Goal: Information Seeking & Learning: Learn about a topic

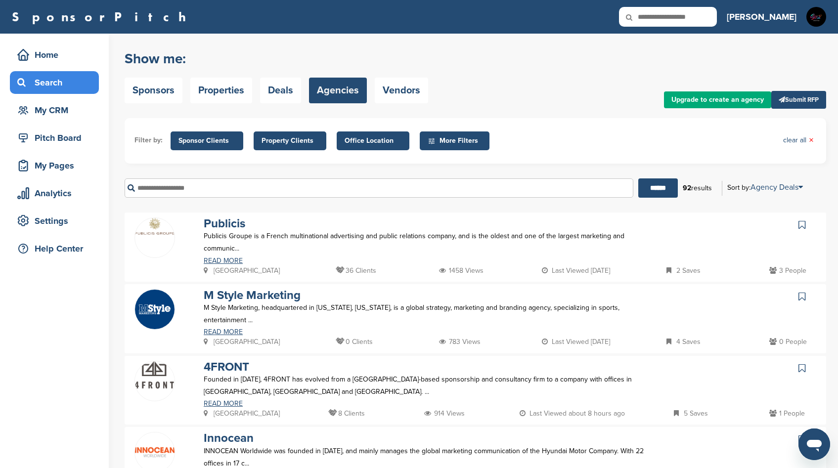
click at [535, 82] on div "Show me: Sponsors Properties Deals Agencies Vendors Upgrade to create an agency…" at bounding box center [475, 76] width 701 height 63
click at [819, 24] on img at bounding box center [816, 17] width 20 height 20
click at [794, 68] on link "Settings" at bounding box center [780, 66] width 34 height 8
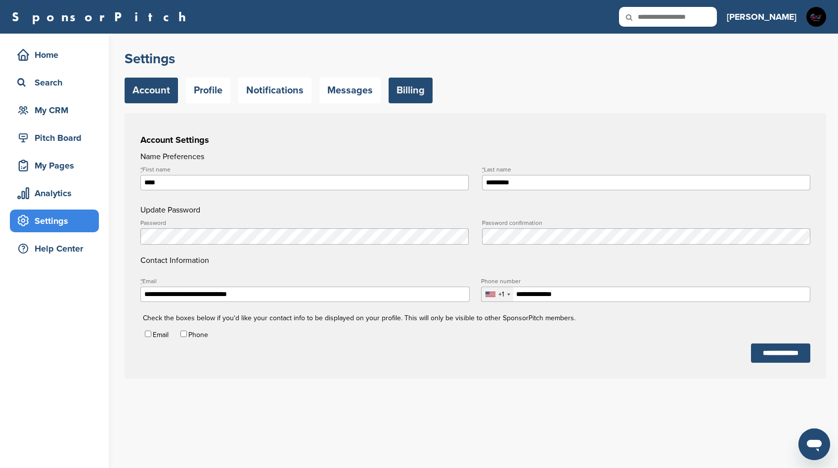
click at [388, 95] on link "Billing" at bounding box center [410, 91] width 44 height 26
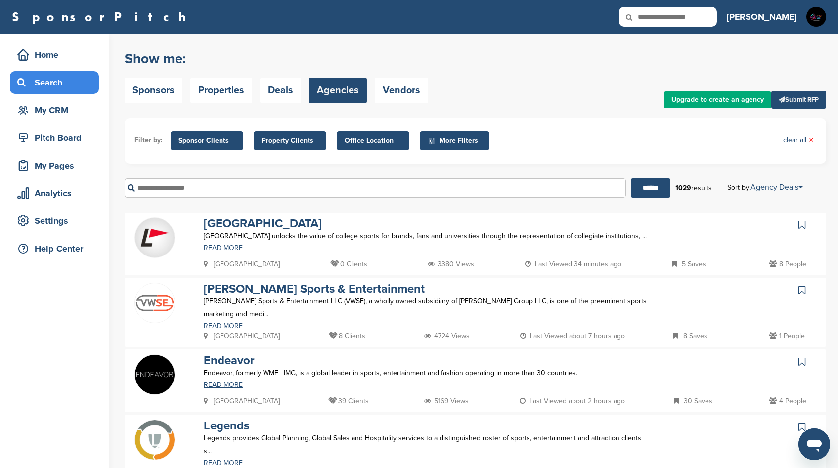
click at [367, 141] on span "Office Location" at bounding box center [372, 140] width 57 height 11
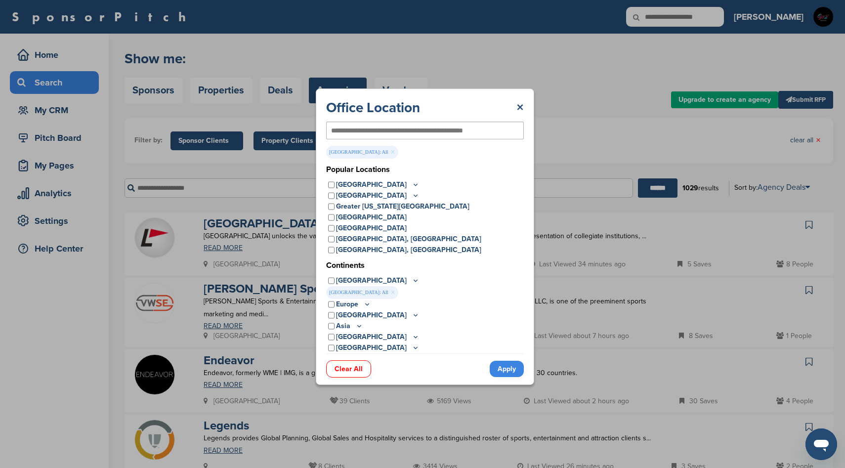
click at [512, 370] on link "Apply" at bounding box center [507, 369] width 34 height 16
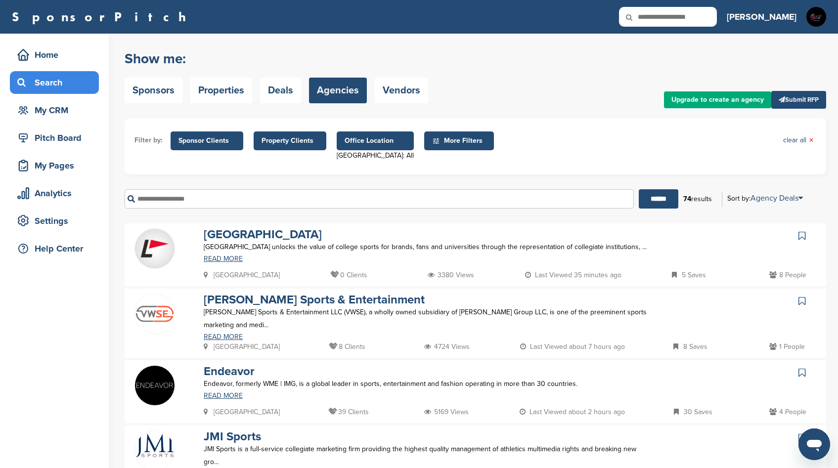
click at [214, 145] on span "Sponsor Clients" at bounding box center [206, 140] width 57 height 11
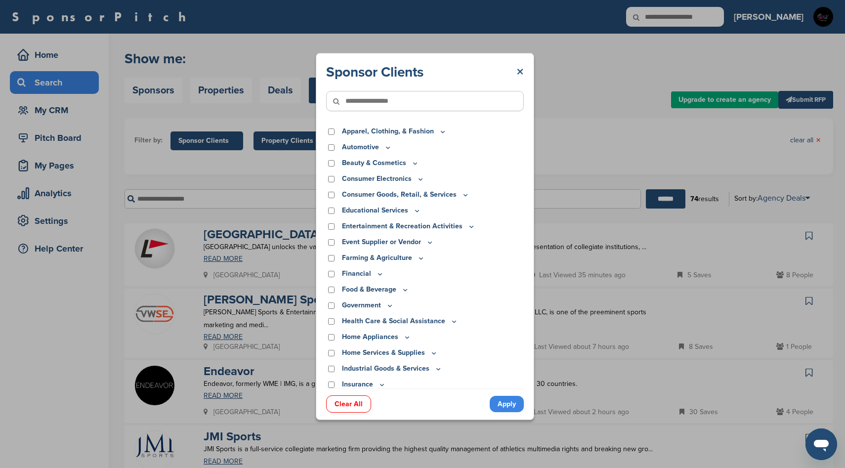
click at [521, 71] on link "×" at bounding box center [519, 72] width 7 height 18
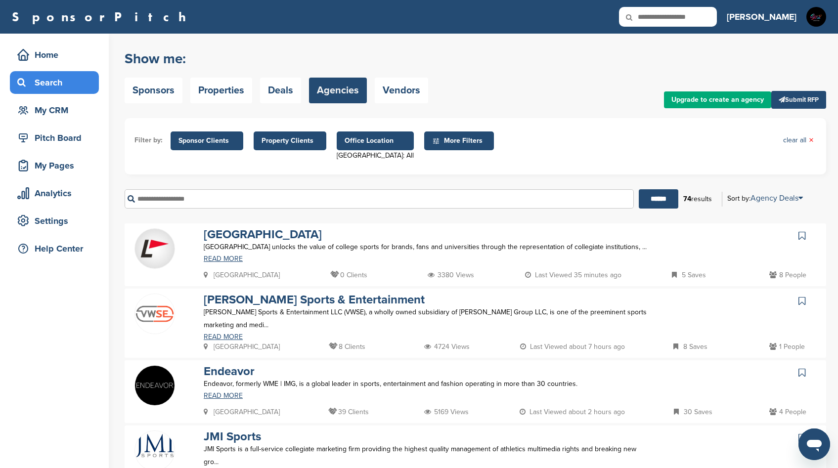
click at [464, 140] on span "More Filters" at bounding box center [460, 140] width 57 height 11
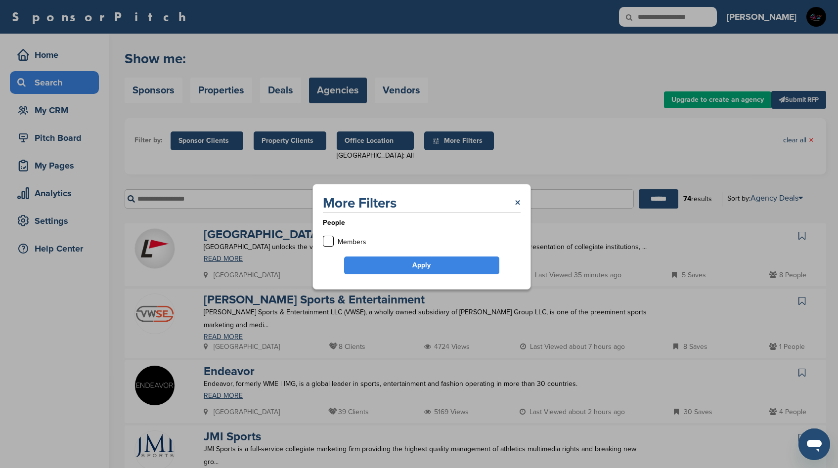
click at [578, 125] on div "More Filters × People Members Apply" at bounding box center [421, 236] width 843 height 473
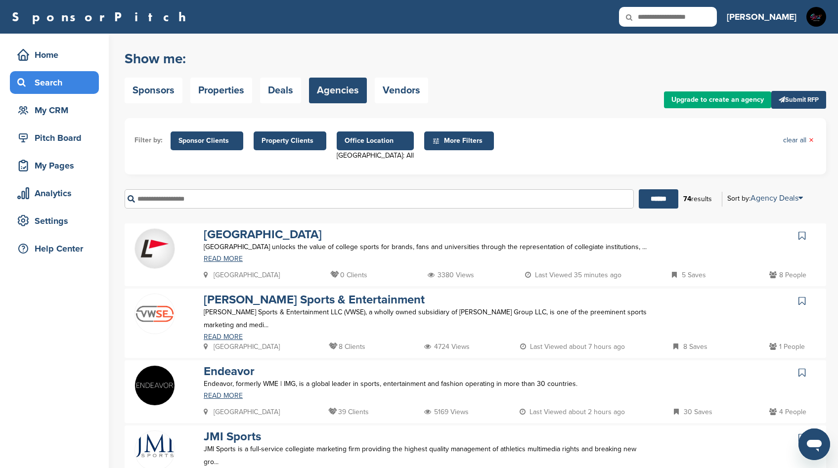
click at [209, 143] on span "Sponsor Clients" at bounding box center [206, 140] width 57 height 11
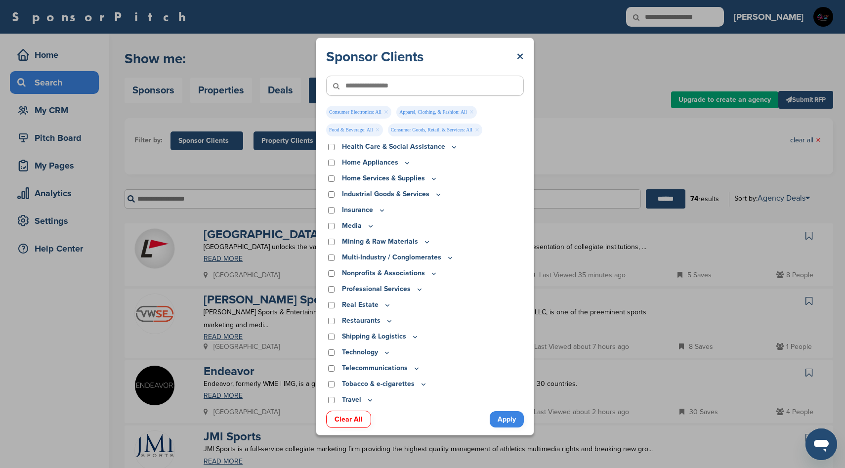
scroll to position [245, 0]
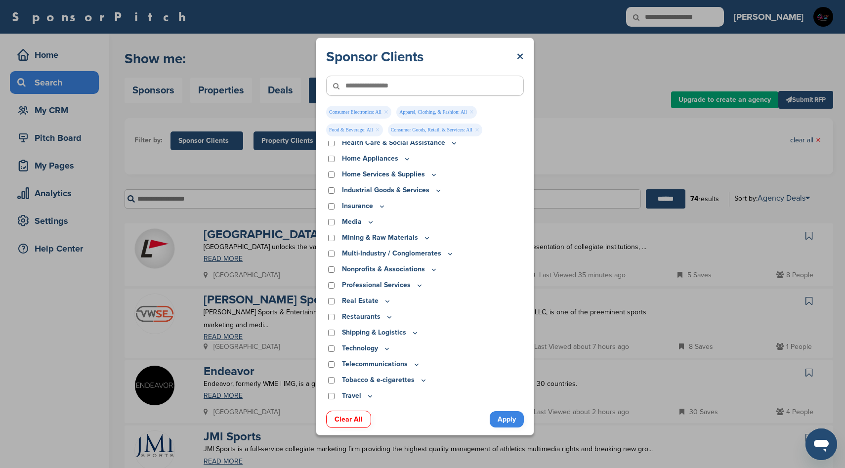
click at [372, 222] on icon at bounding box center [371, 222] width 8 height 8
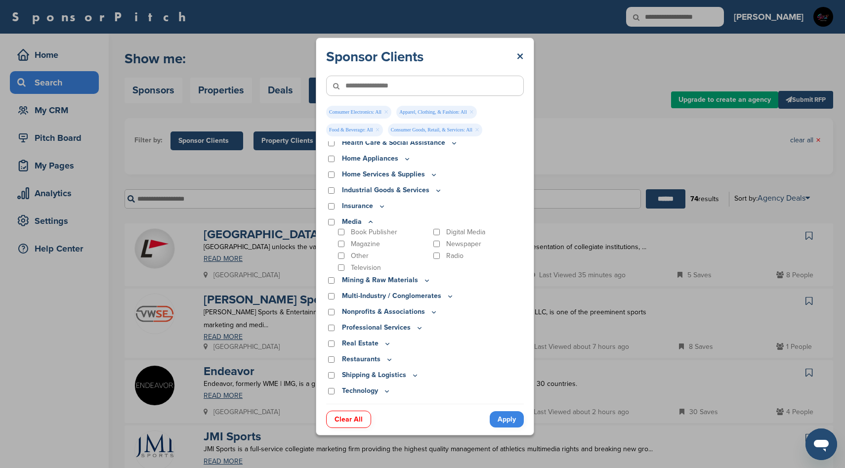
click at [371, 222] on icon at bounding box center [371, 222] width 8 height 8
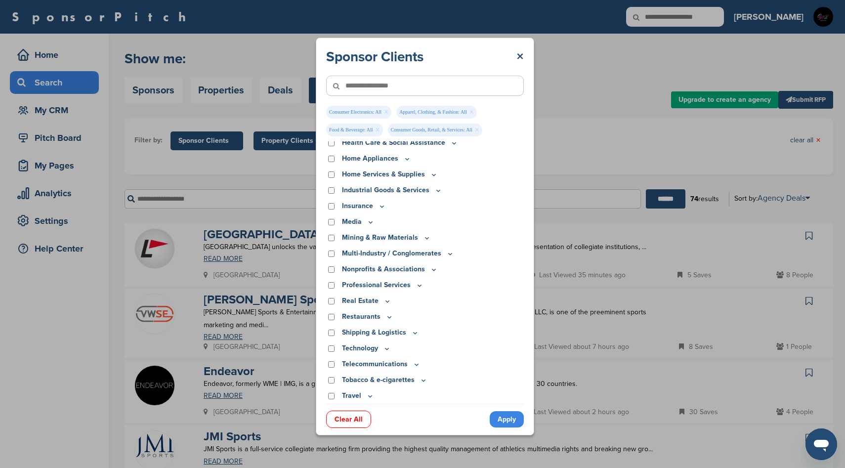
click at [430, 177] on icon at bounding box center [434, 174] width 8 height 8
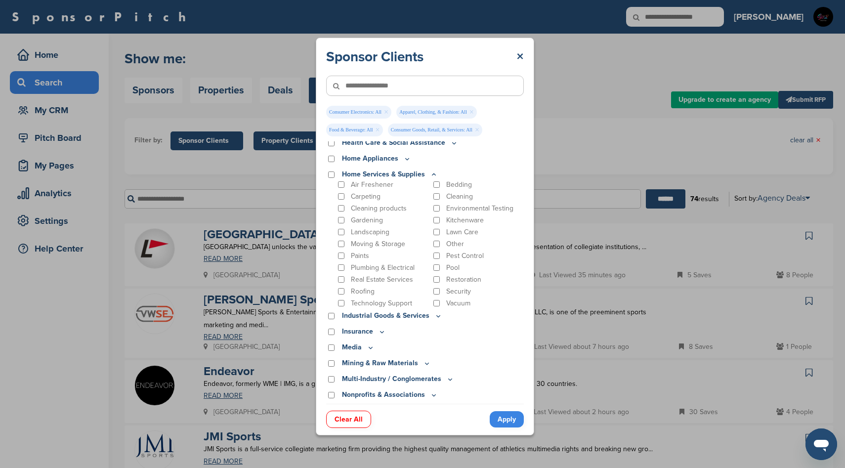
click at [431, 176] on icon at bounding box center [434, 174] width 8 height 8
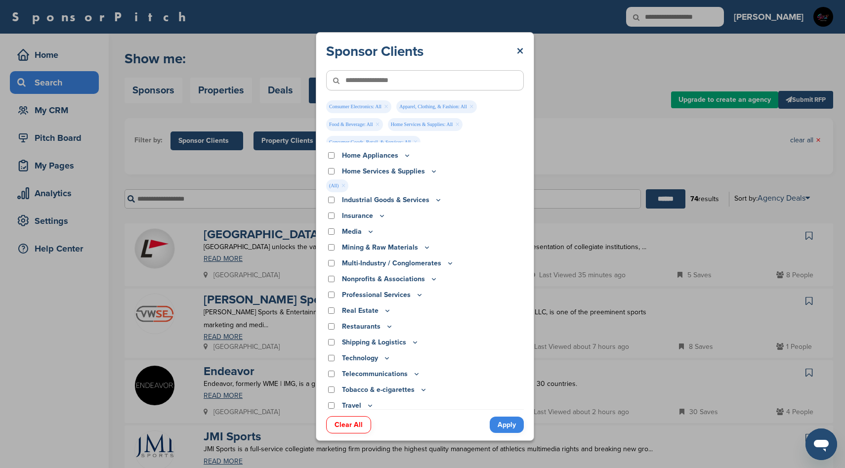
scroll to position [258, 0]
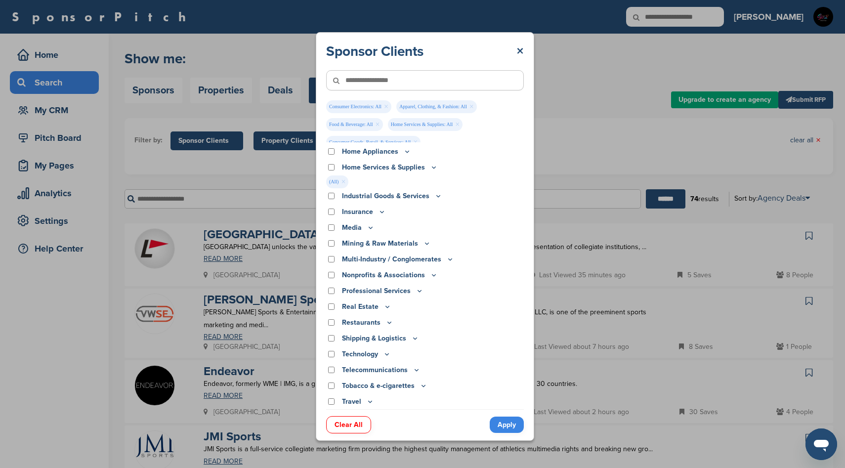
click at [418, 291] on icon at bounding box center [420, 291] width 8 height 8
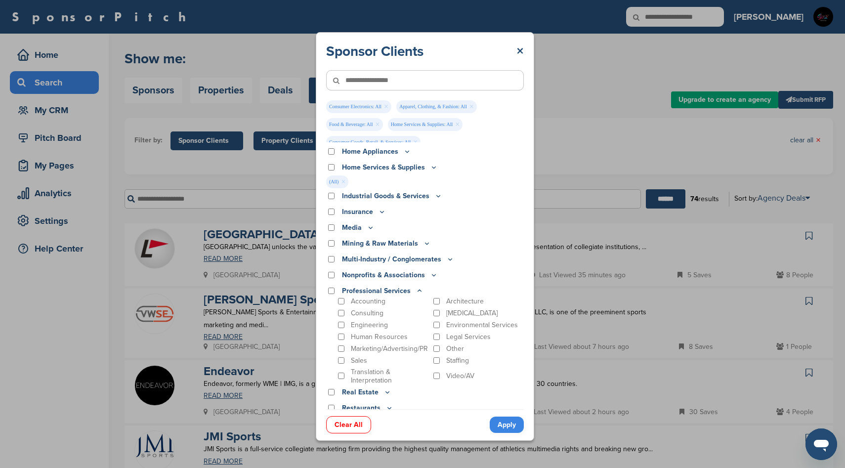
click at [418, 291] on icon at bounding box center [419, 290] width 3 height 1
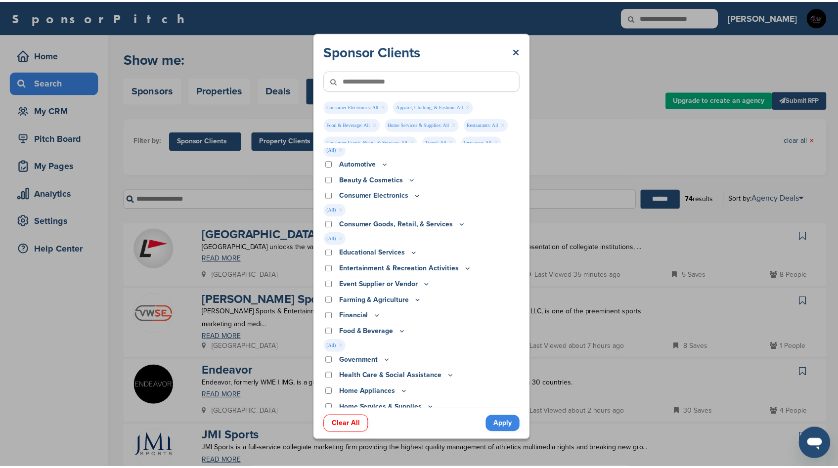
scroll to position [17, 0]
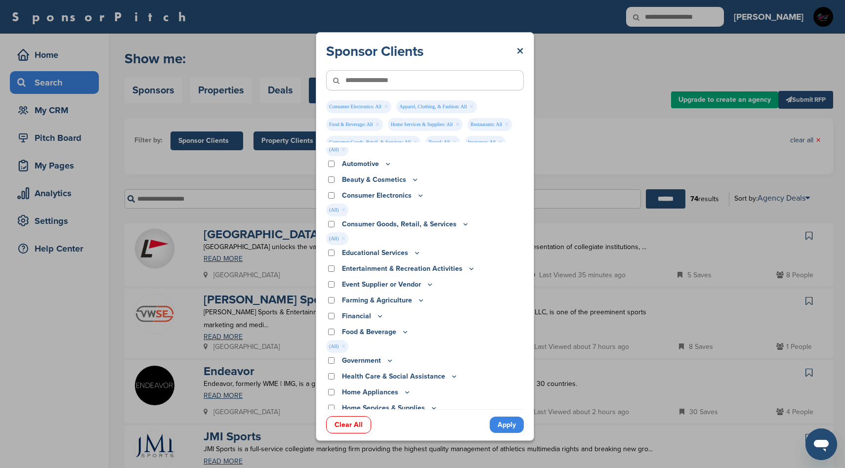
click at [469, 268] on icon at bounding box center [471, 268] width 8 height 8
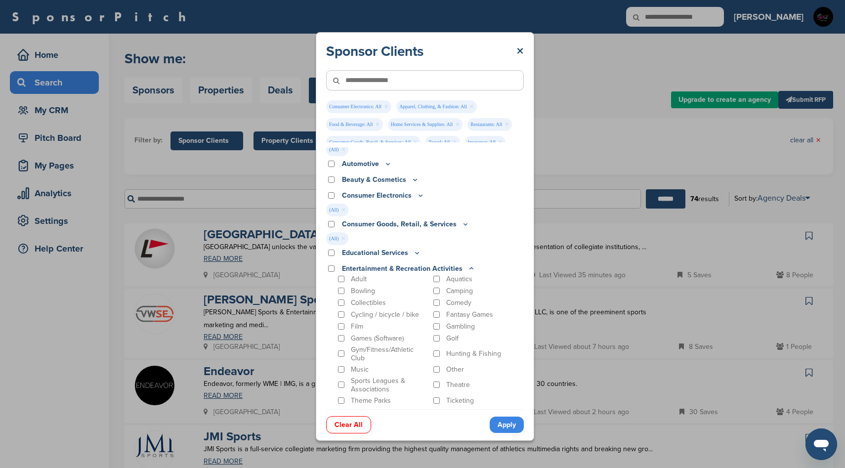
click at [469, 268] on icon at bounding box center [471, 268] width 8 height 8
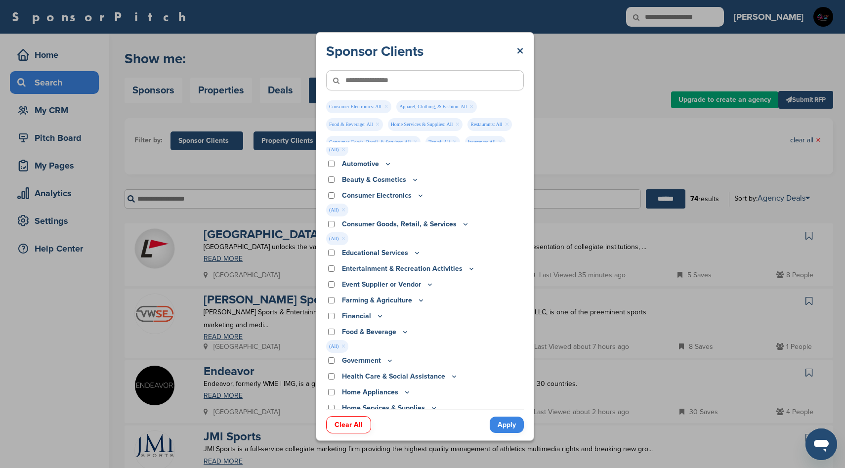
click at [470, 269] on icon at bounding box center [471, 268] width 8 height 8
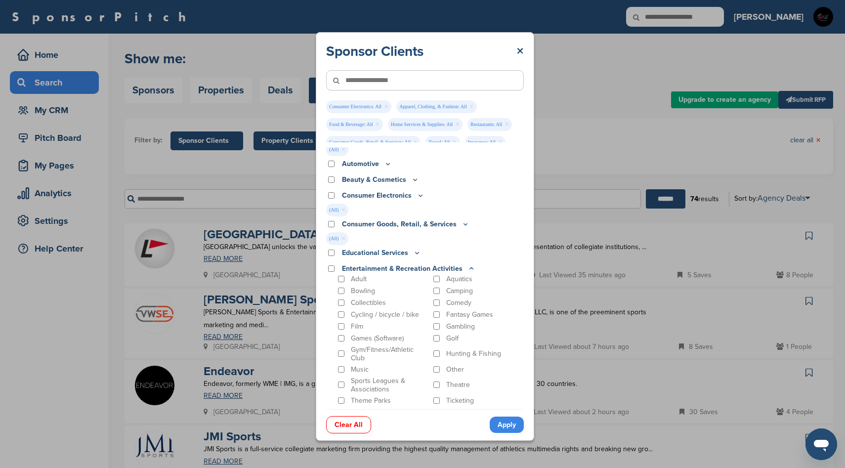
click at [468, 270] on icon at bounding box center [471, 268] width 8 height 8
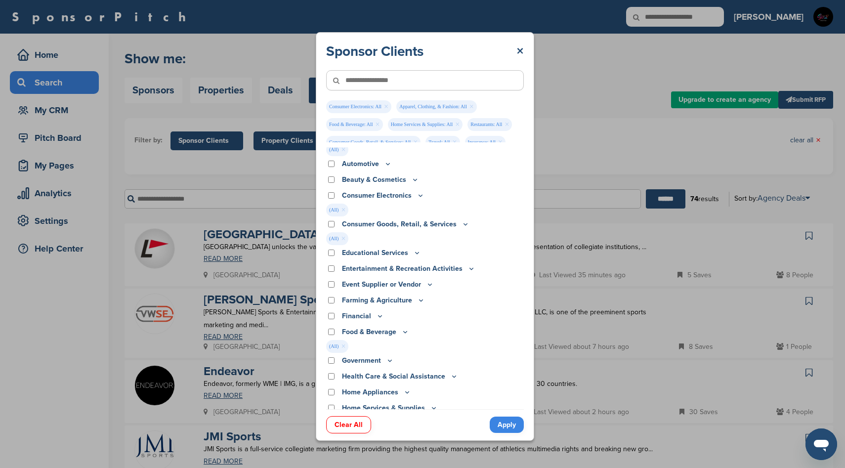
click at [507, 423] on link "Apply" at bounding box center [507, 425] width 34 height 16
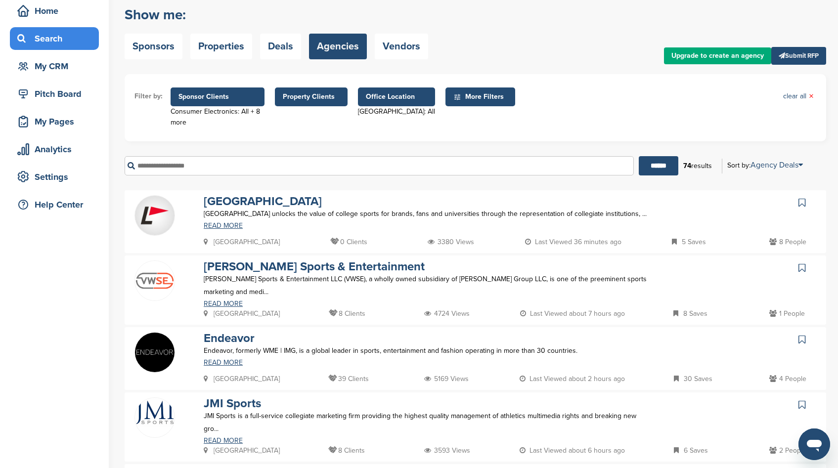
scroll to position [41, 0]
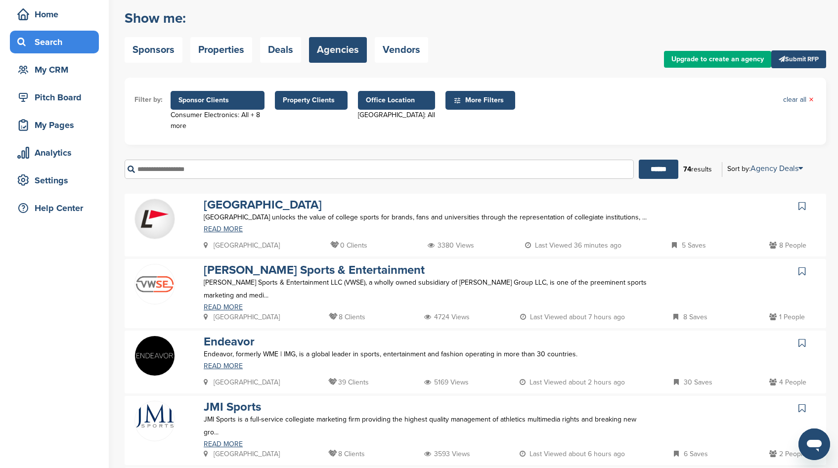
click at [303, 96] on span "Property Clients" at bounding box center [311, 100] width 57 height 11
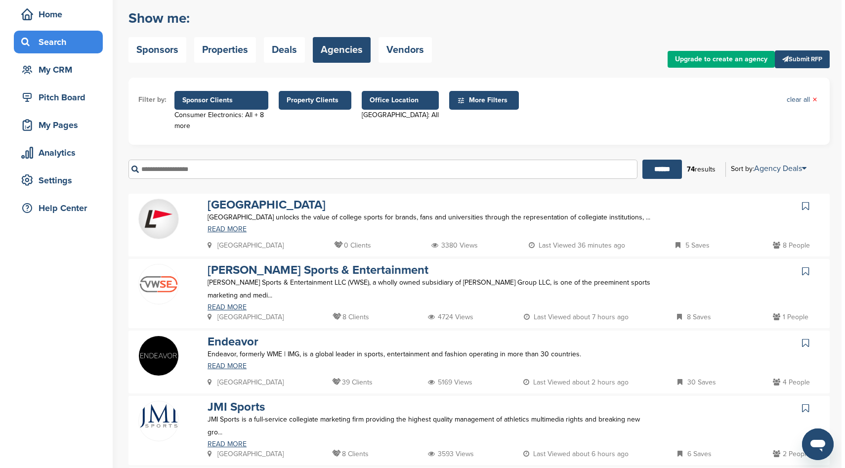
scroll to position [0, 0]
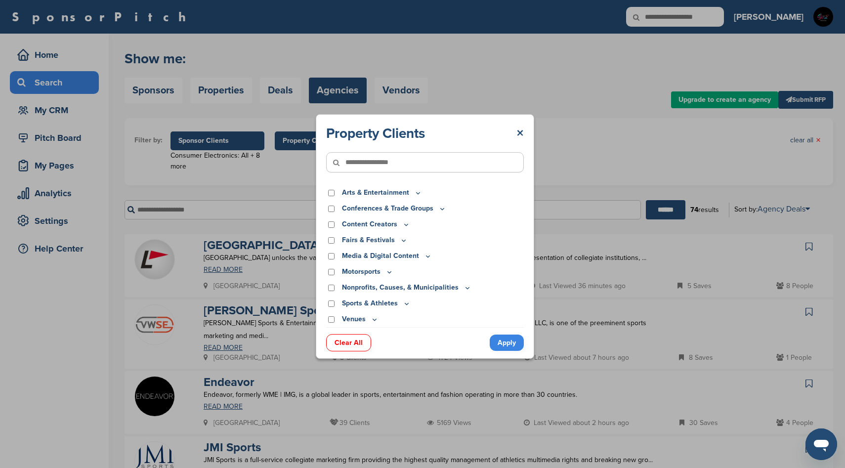
click at [414, 193] on icon at bounding box center [418, 193] width 8 height 8
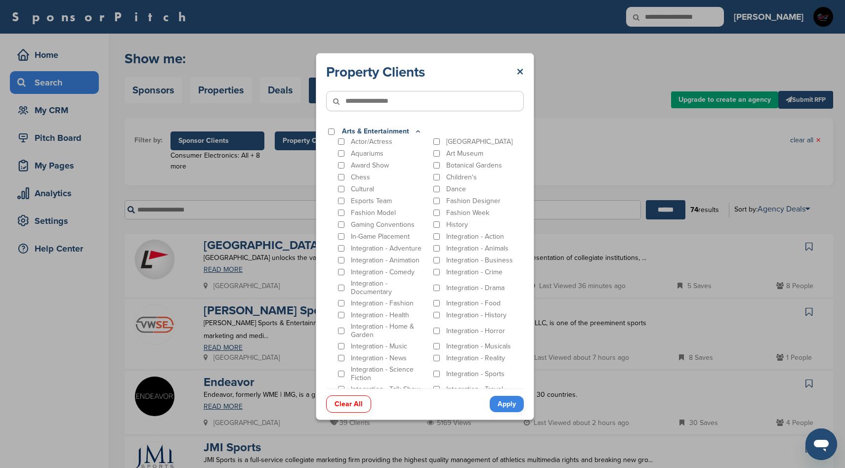
click at [416, 131] on icon at bounding box center [418, 131] width 8 height 8
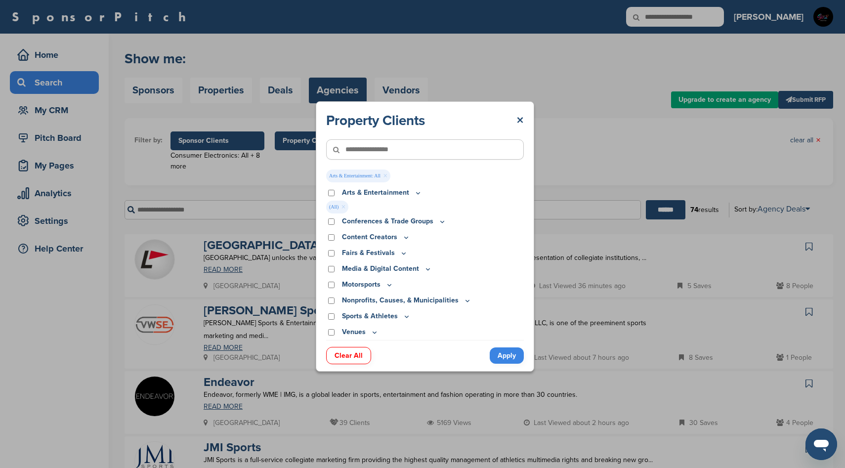
click at [400, 252] on icon at bounding box center [404, 253] width 8 height 8
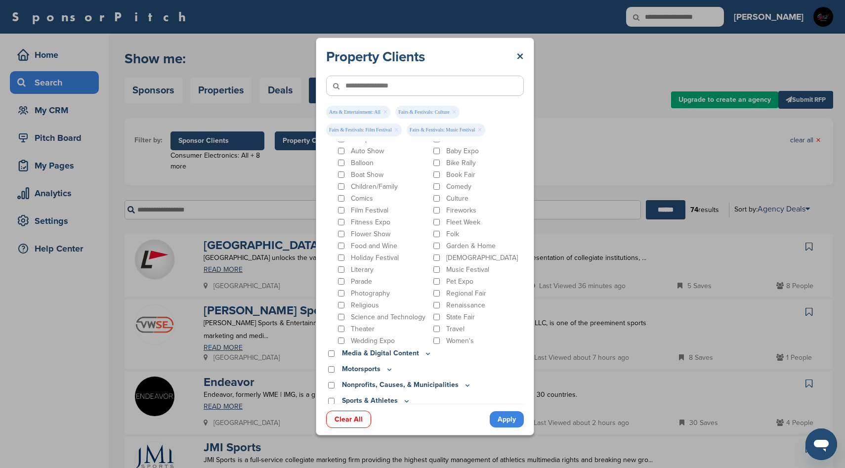
scroll to position [111, 0]
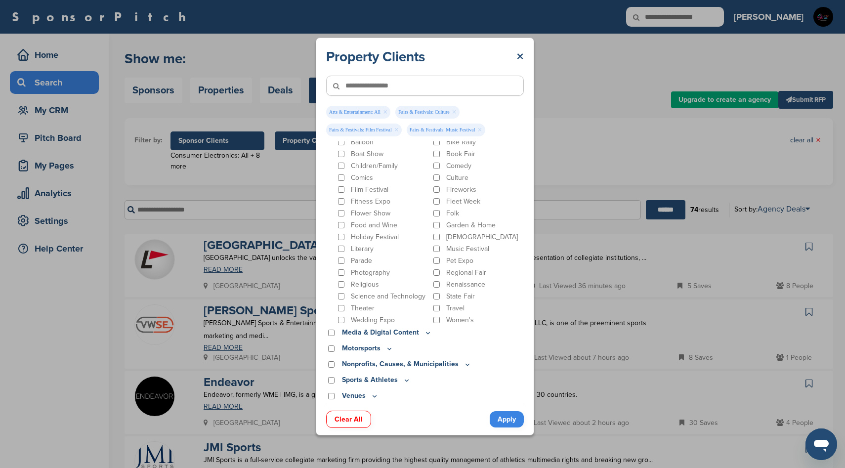
click at [426, 332] on icon at bounding box center [427, 332] width 3 height 1
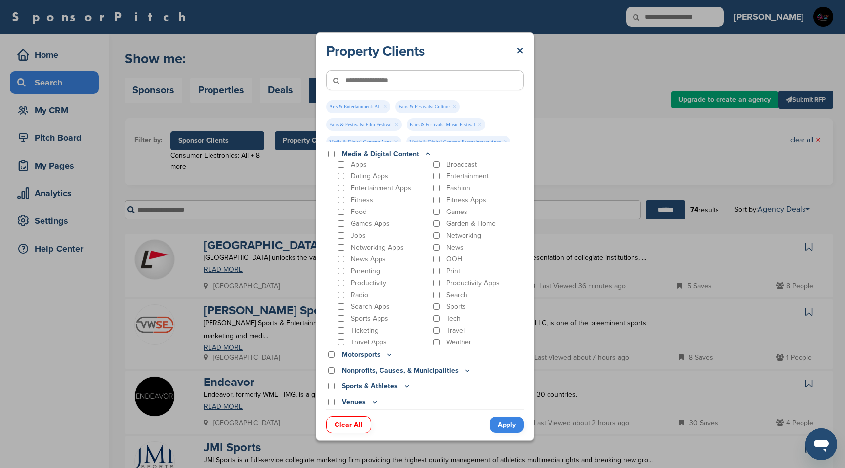
scroll to position [296, 0]
drag, startPoint x: 406, startPoint y: 386, endPoint x: 410, endPoint y: 333, distance: 54.0
click at [406, 386] on icon at bounding box center [407, 385] width 8 height 8
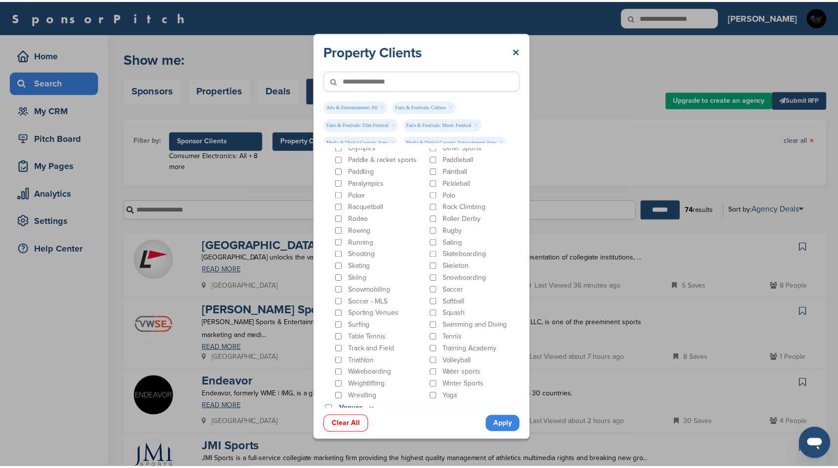
scroll to position [898, 0]
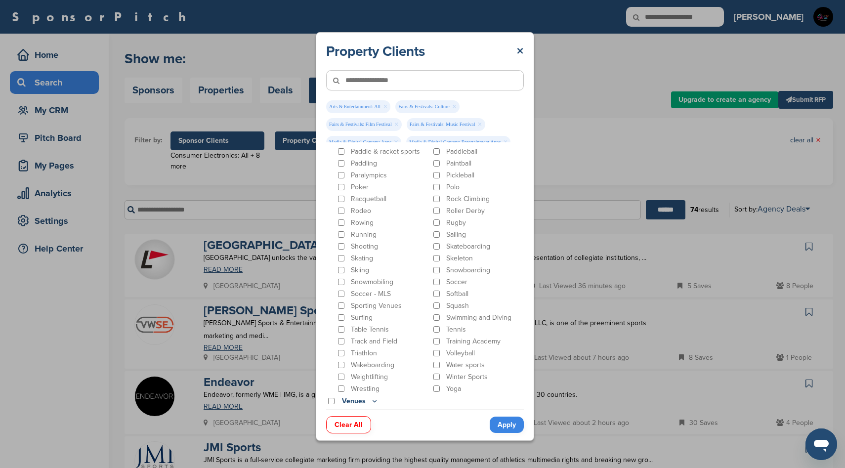
click at [514, 425] on link "Apply" at bounding box center [507, 425] width 34 height 16
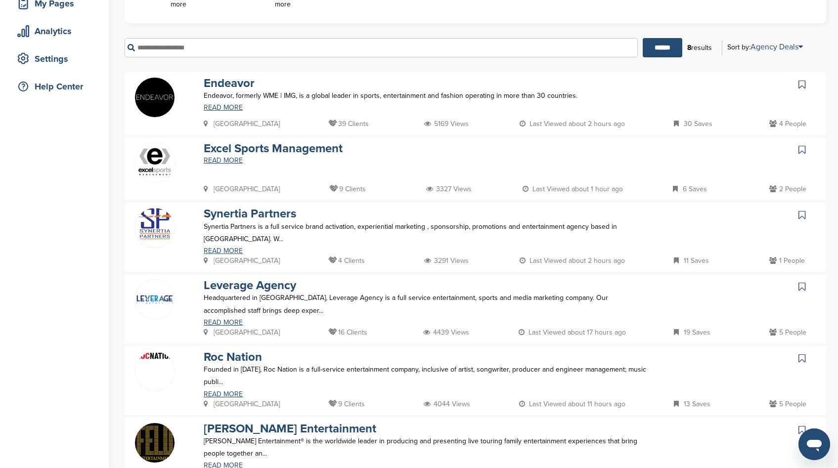
scroll to position [38, 0]
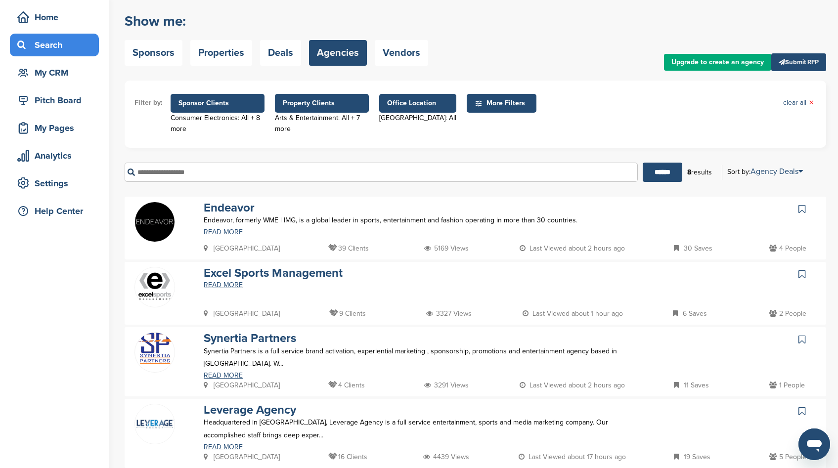
click at [330, 104] on span "Property Clients" at bounding box center [322, 103] width 78 height 11
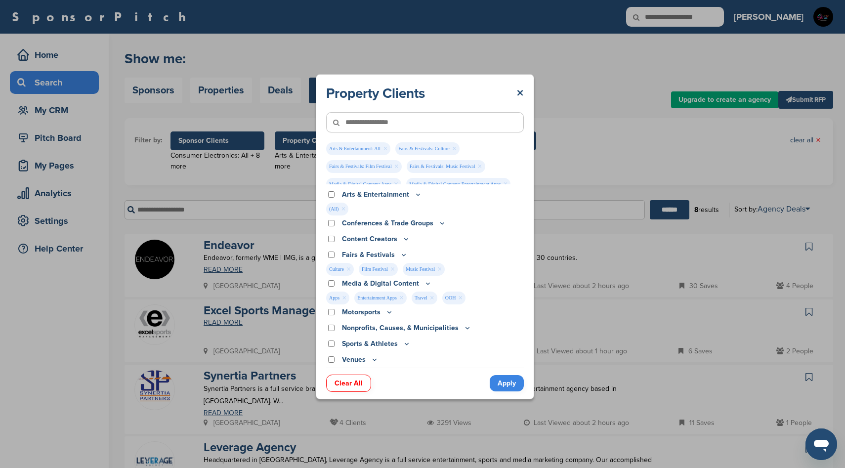
click at [358, 379] on link "Clear All" at bounding box center [348, 383] width 45 height 17
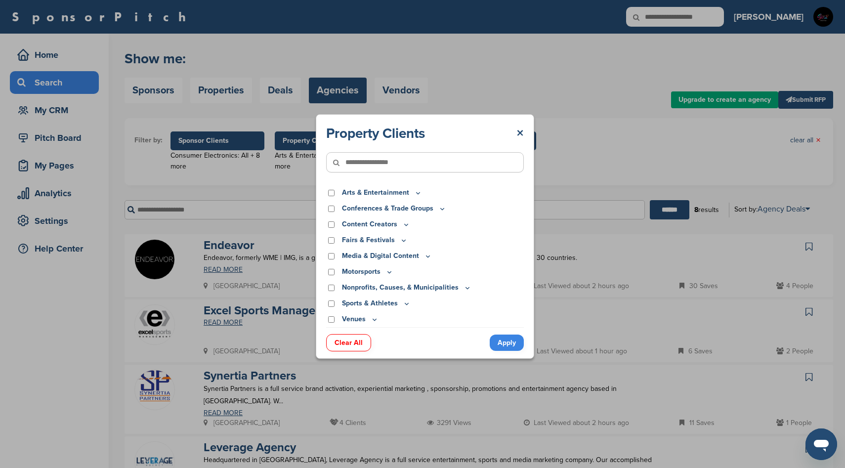
click at [505, 345] on link "Apply" at bounding box center [507, 343] width 34 height 16
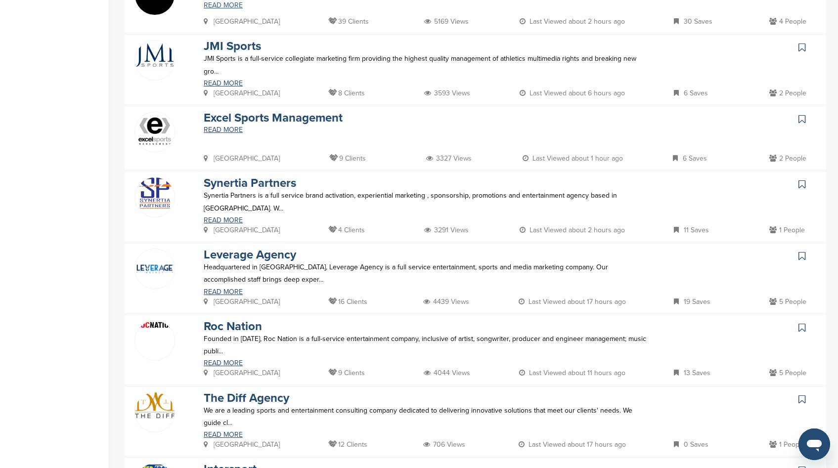
scroll to position [410, 0]
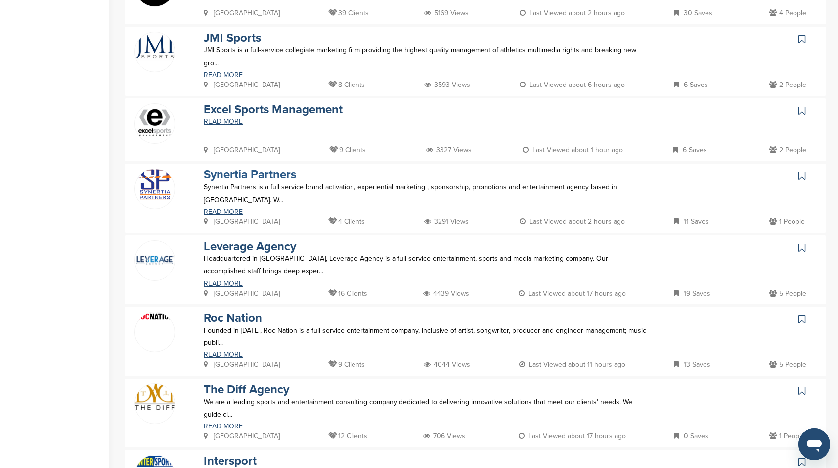
click at [247, 170] on link "Synertia Partners" at bounding box center [250, 175] width 92 height 14
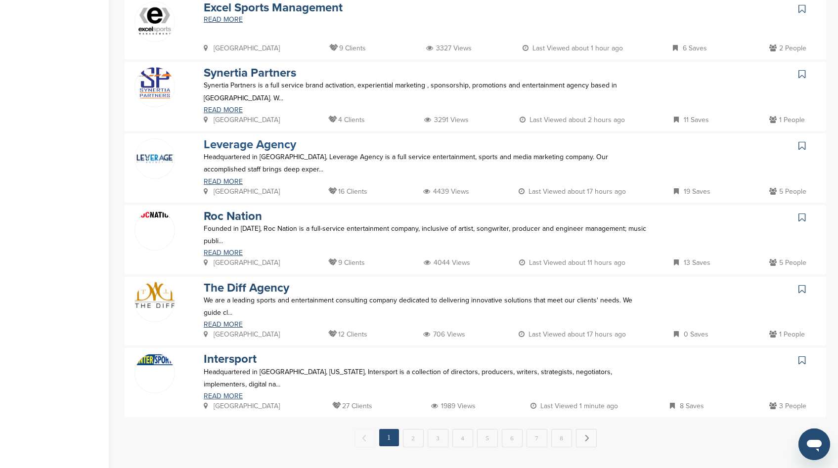
scroll to position [512, 0]
click at [240, 208] on link "Roc Nation" at bounding box center [233, 215] width 58 height 14
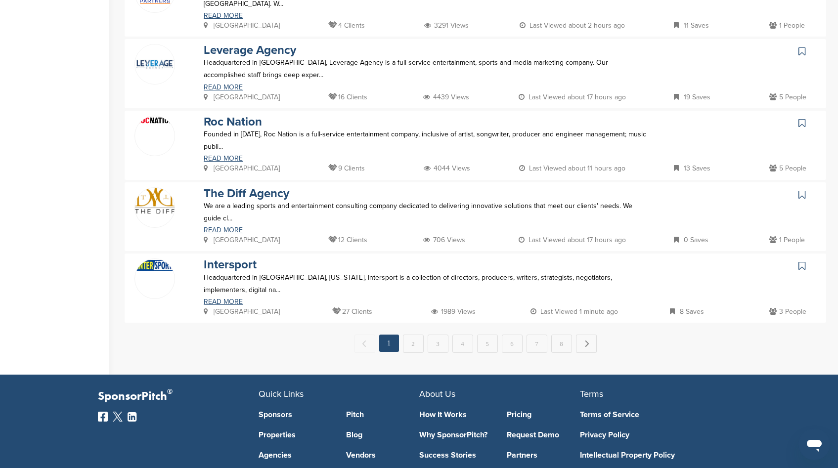
scroll to position [606, 0]
click at [419, 334] on link "2" at bounding box center [413, 343] width 21 height 18
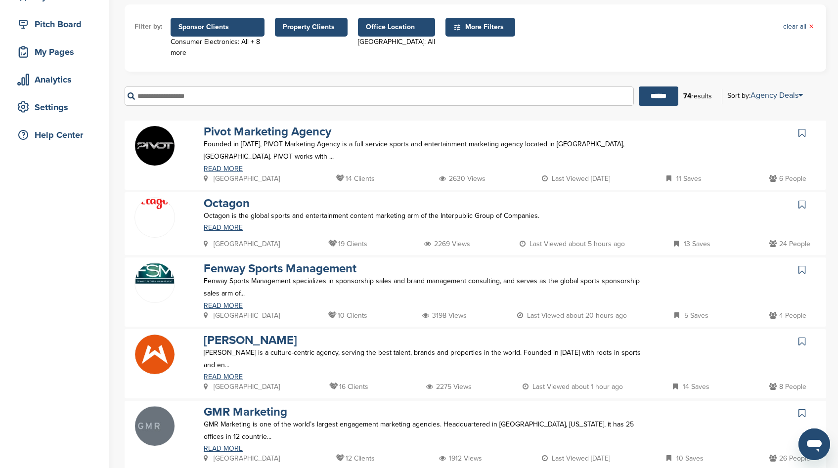
scroll to position [305, 0]
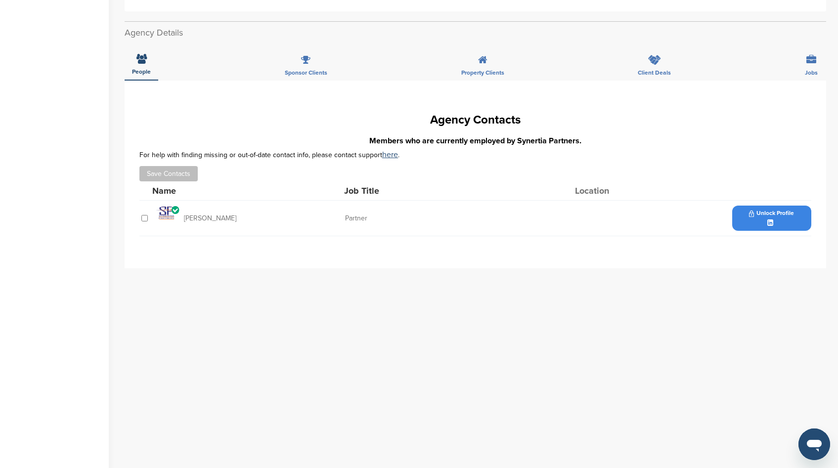
scroll to position [393, 0]
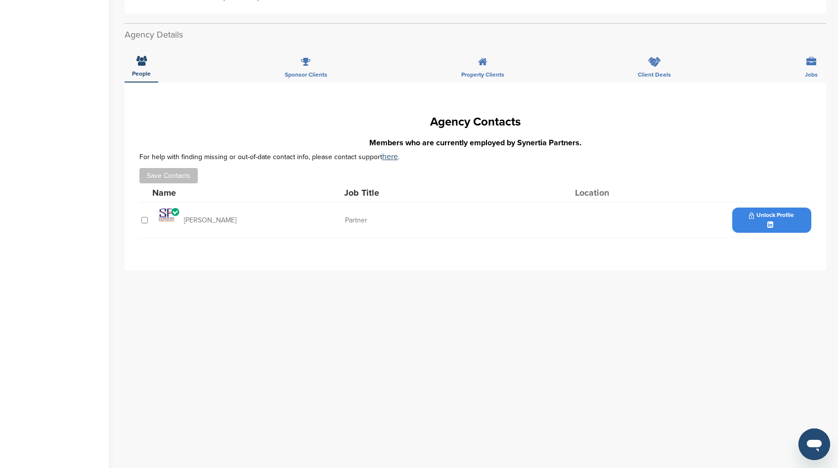
click at [765, 222] on div "Unlock Profile" at bounding box center [771, 220] width 79 height 25
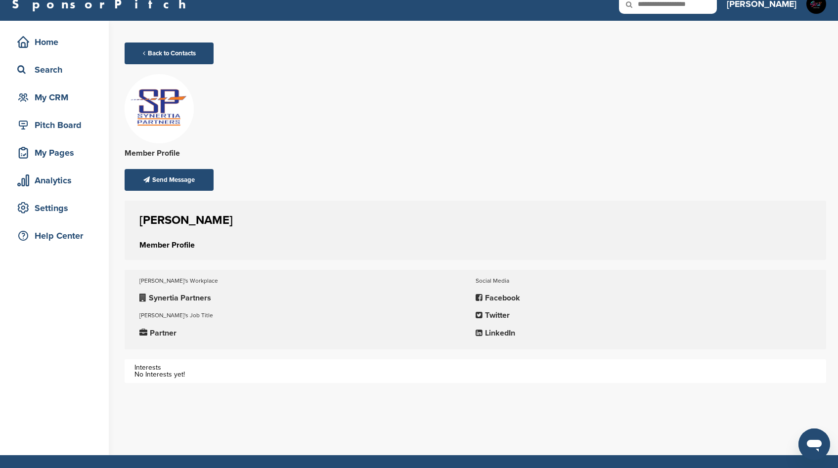
scroll to position [13, 0]
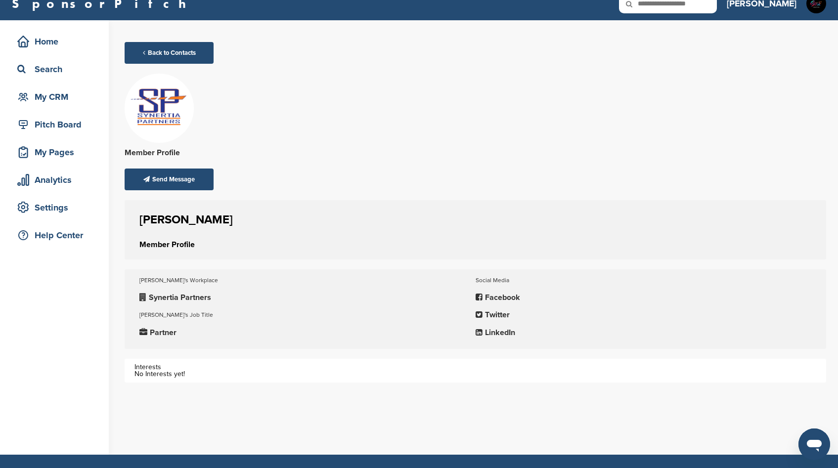
click at [490, 333] on p "LinkedIn" at bounding box center [643, 333] width 336 height 12
